Goal: Transaction & Acquisition: Subscribe to service/newsletter

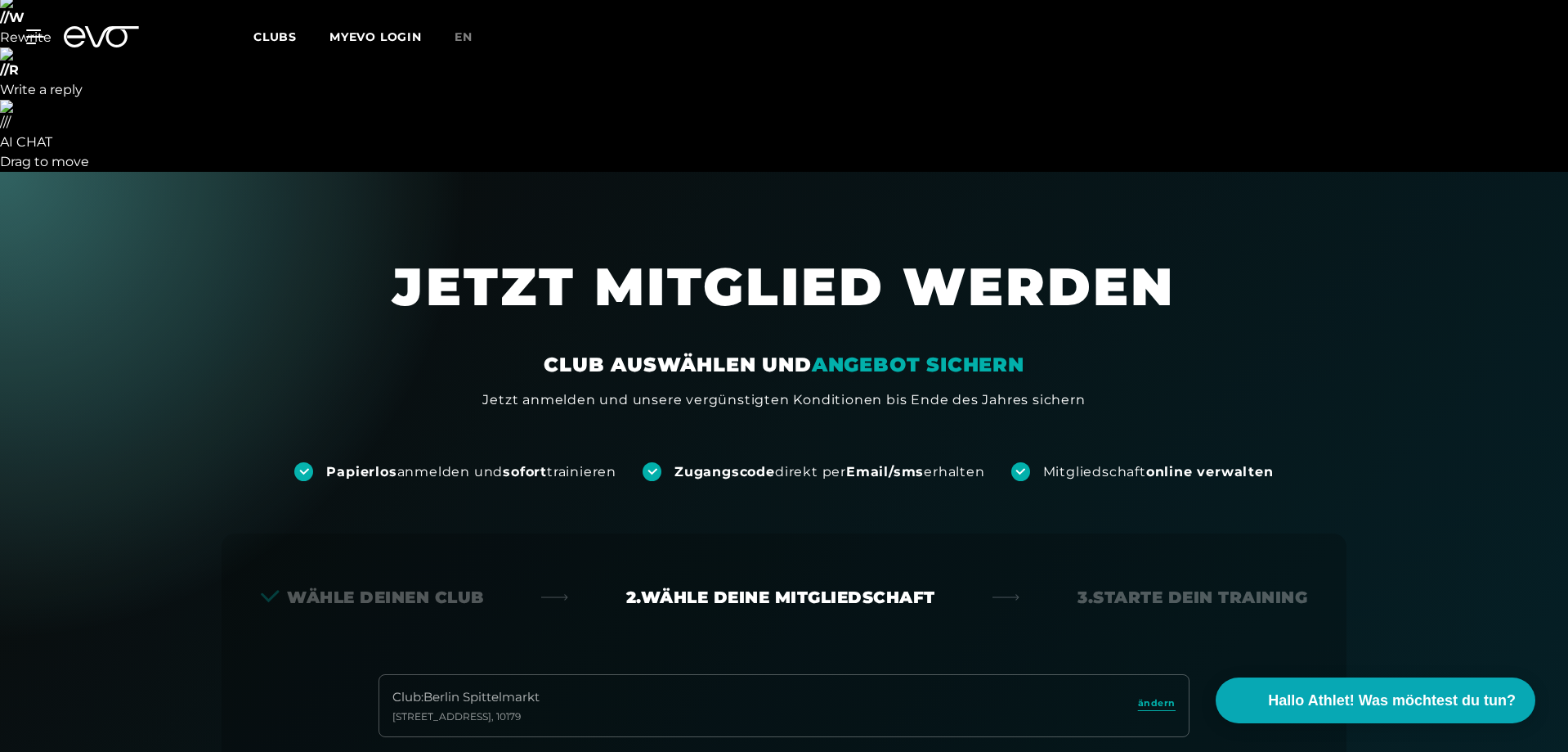
scroll to position [525, 0]
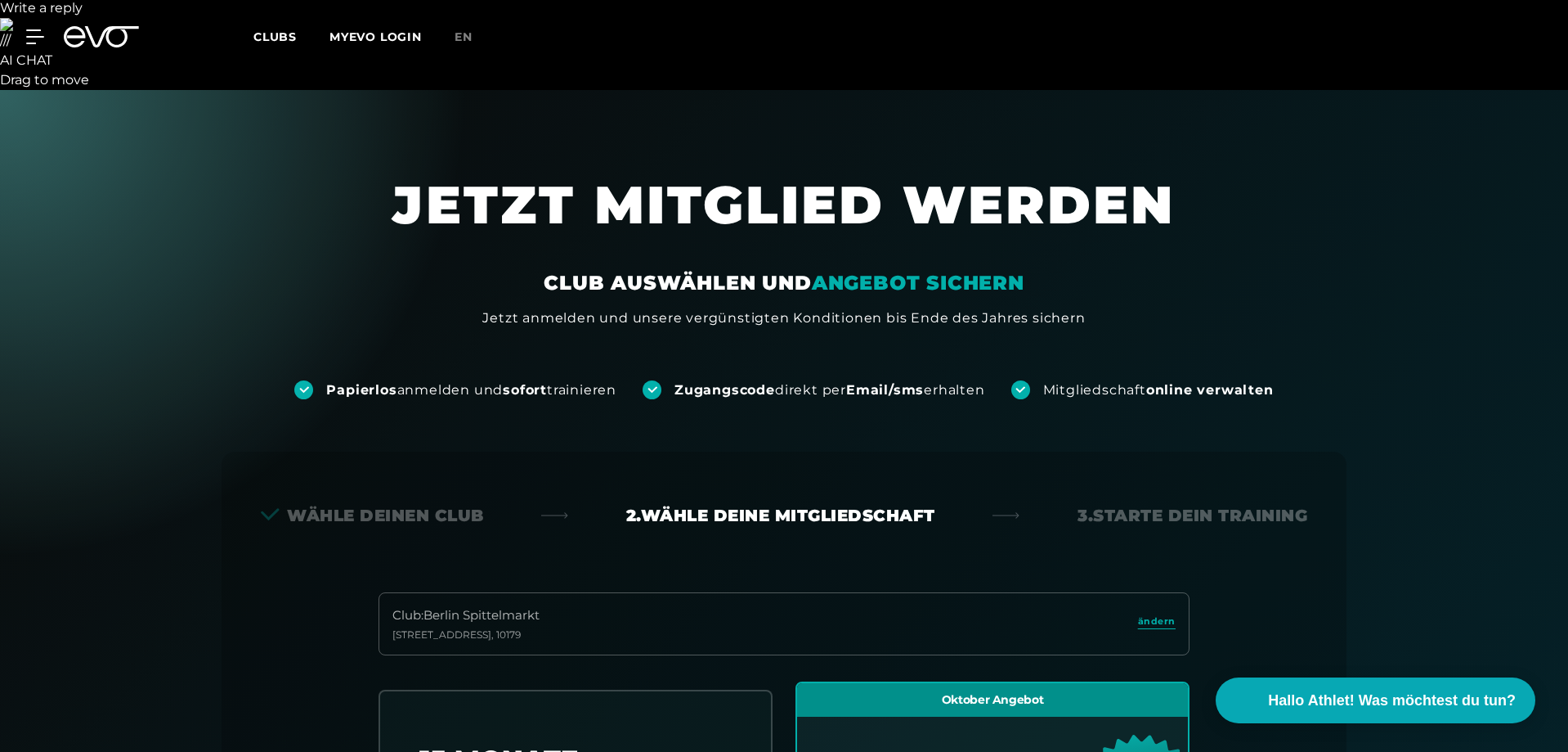
scroll to position [0, 0]
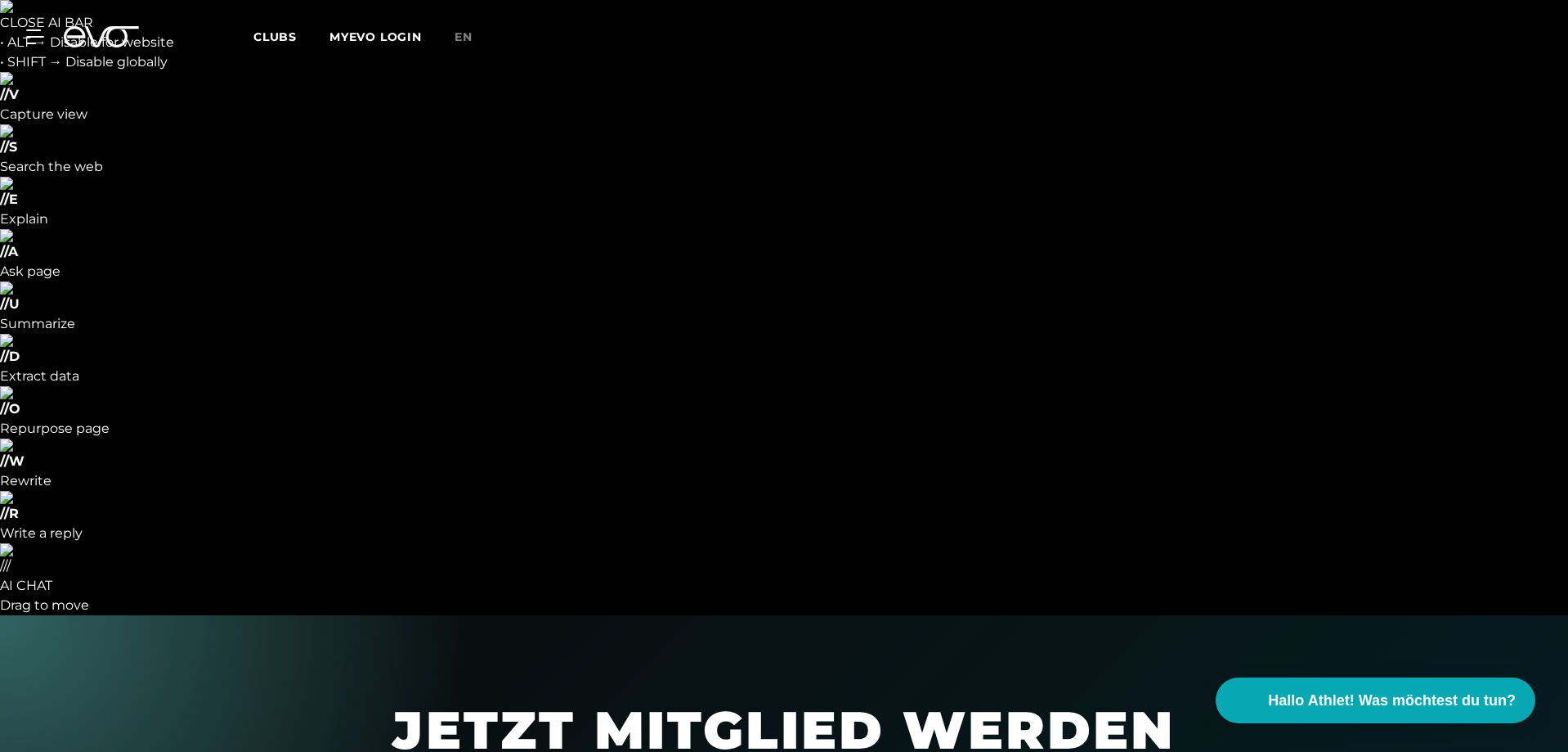
drag, startPoint x: 652, startPoint y: 546, endPoint x: 652, endPoint y: 530, distance: 16.0
click at [82, 28] on icon at bounding box center [101, 37] width 75 height 21
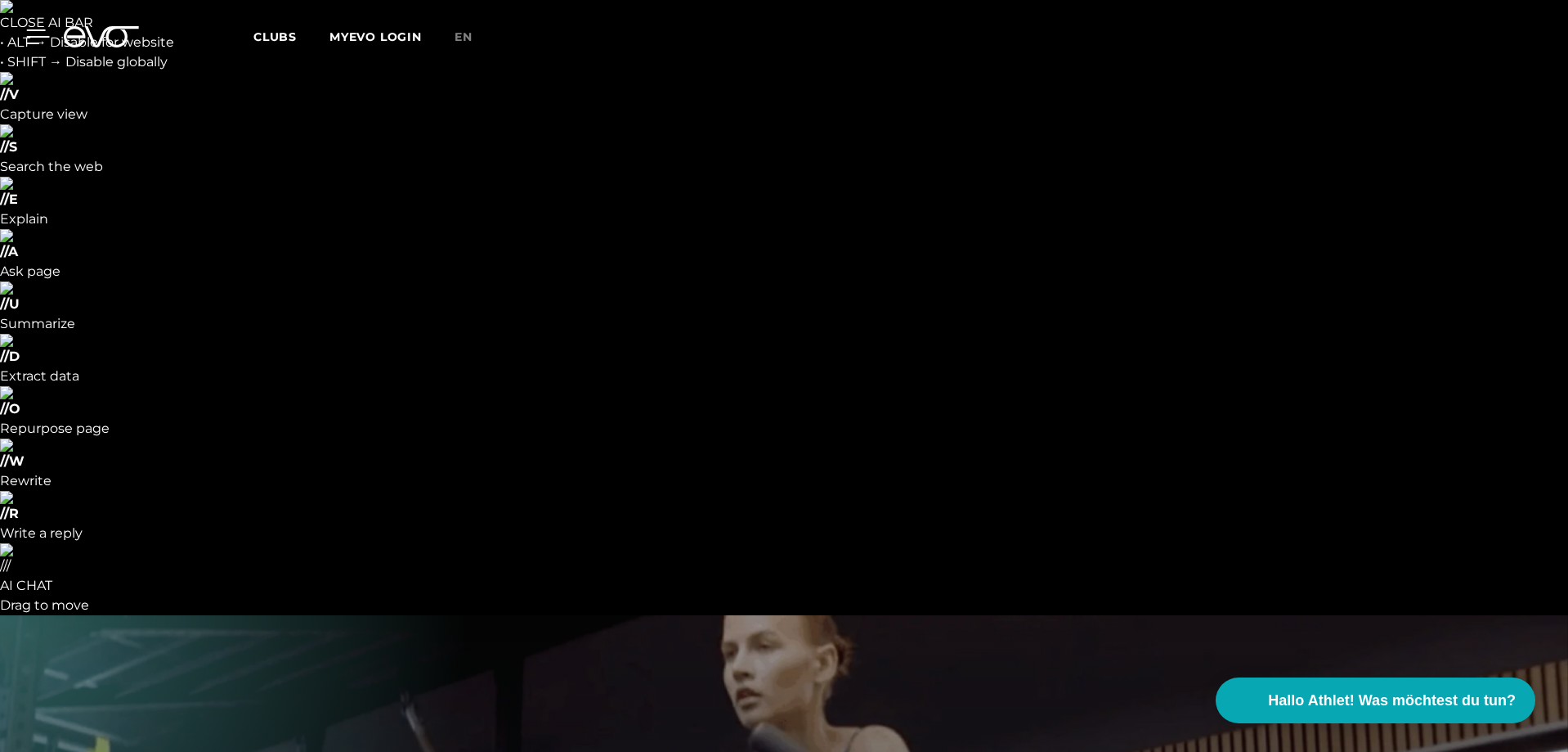
click at [42, 37] on div "MyEVO Login Über EVO Mitgliedschaften Probetraining TAGESPASS EVO Studios [GEOG…" at bounding box center [25, 37] width 57 height 15
click at [42, 37] on icon at bounding box center [38, 37] width 23 height 13
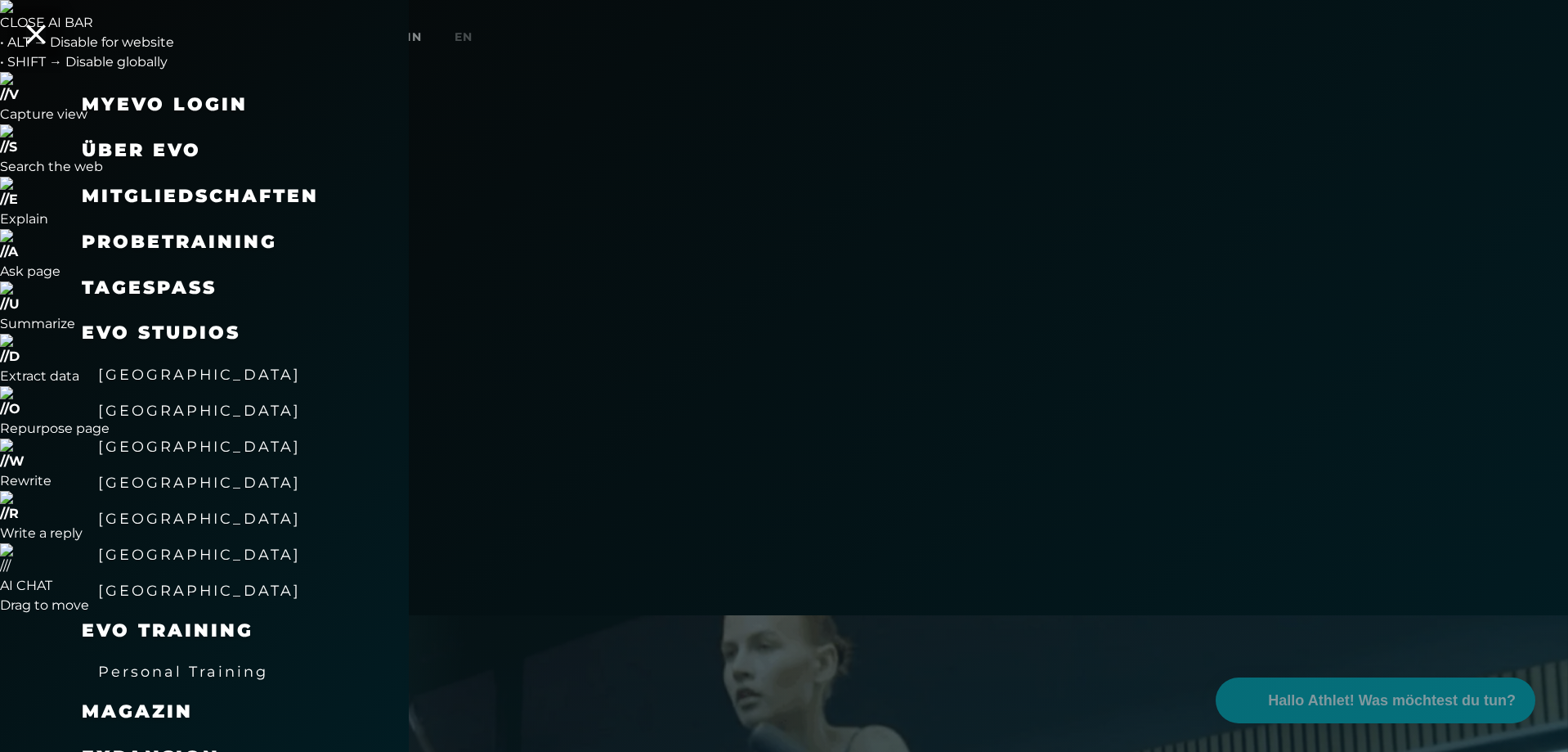
click at [765, 614] on div at bounding box center [784, 376] width 1568 height 752
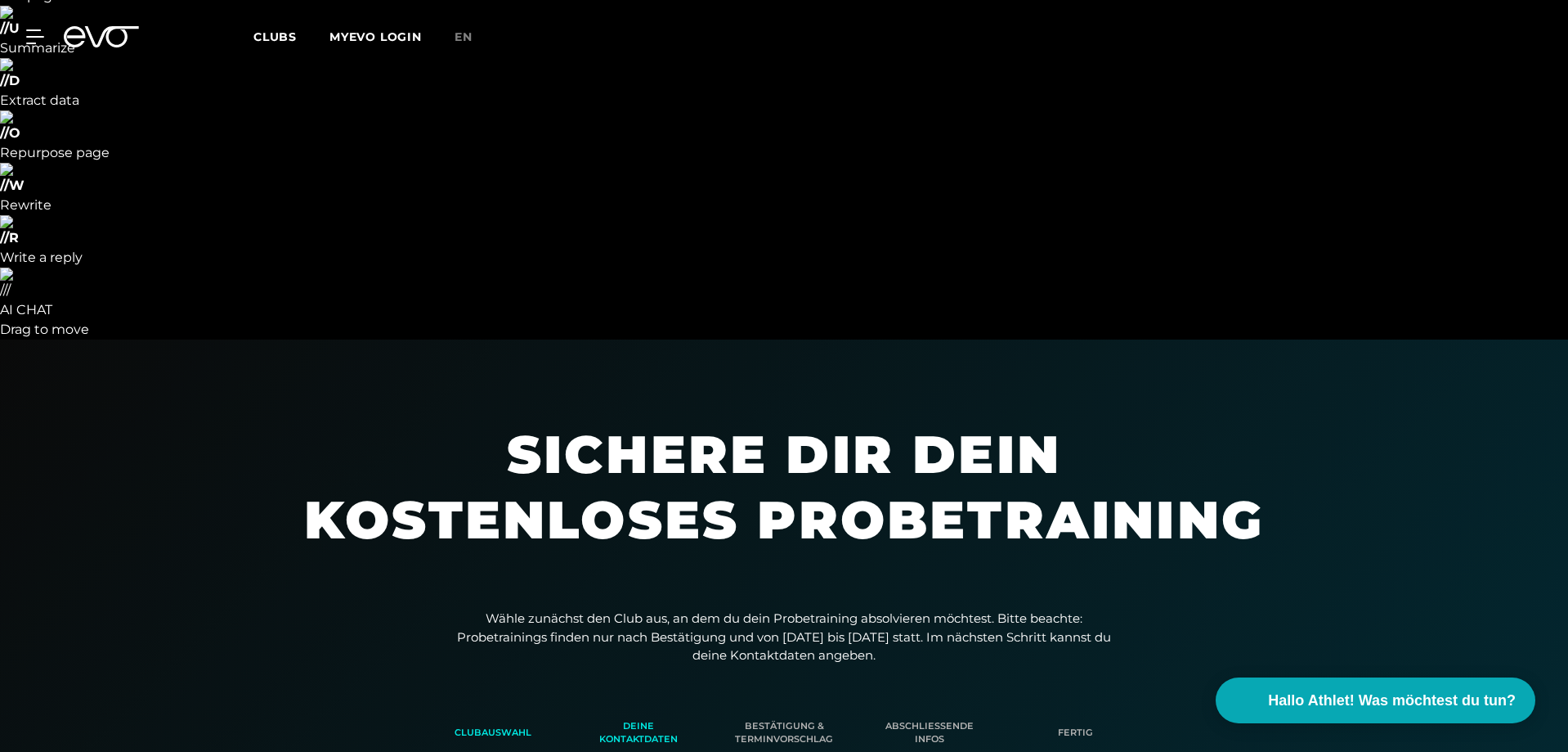
scroll to position [281, 0]
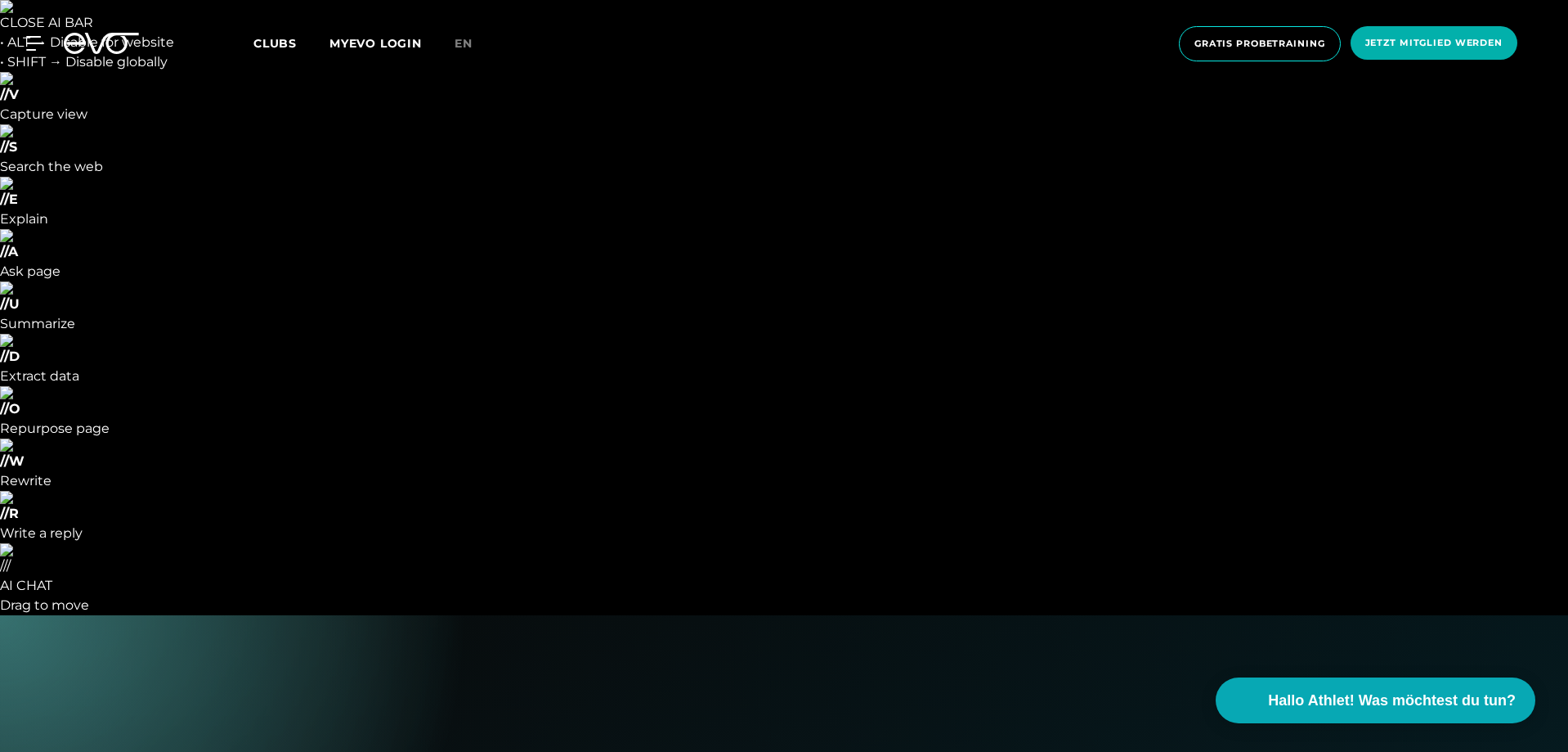
scroll to position [327, 0]
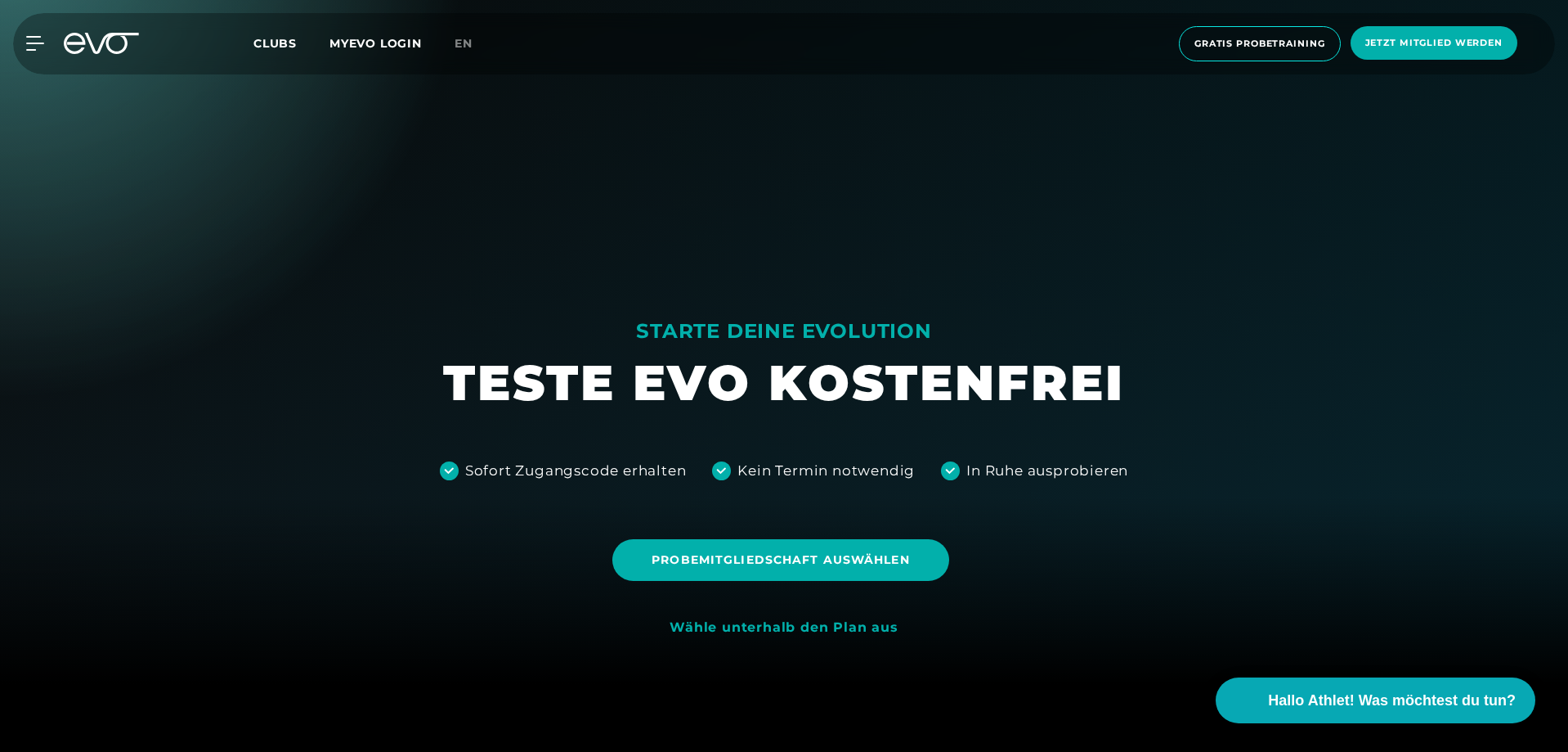
scroll to position [846, 0]
